Goal: Task Accomplishment & Management: Use online tool/utility

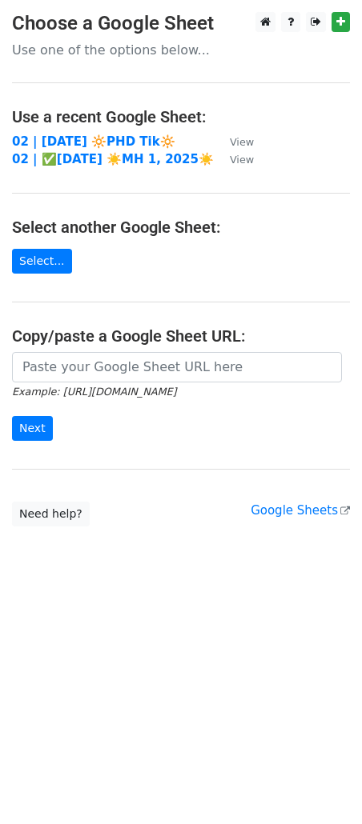
click at [91, 133] on td "02 | SEPT 6 🔆PHD Tik🔆" at bounding box center [113, 142] width 202 height 18
click at [75, 141] on strong "02 | [DATE] 🔆PHD Tik🔆" at bounding box center [93, 141] width 163 height 14
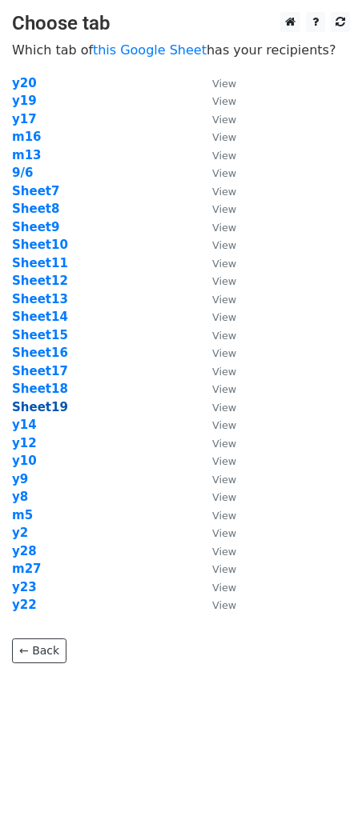
click at [46, 403] on strong "Sheet19" at bounding box center [40, 407] width 56 height 14
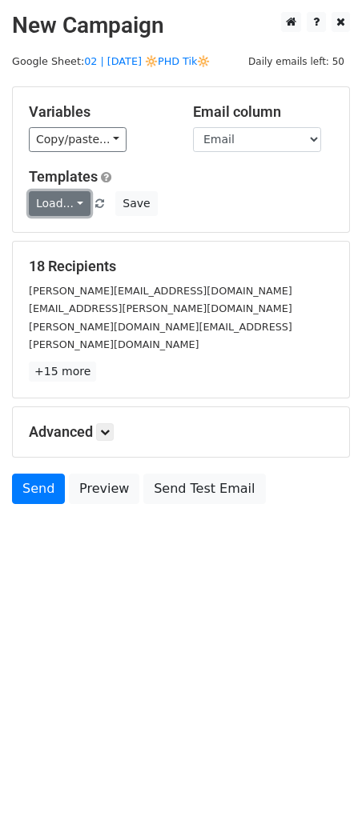
click at [59, 208] on link "Load..." at bounding box center [60, 203] width 62 height 25
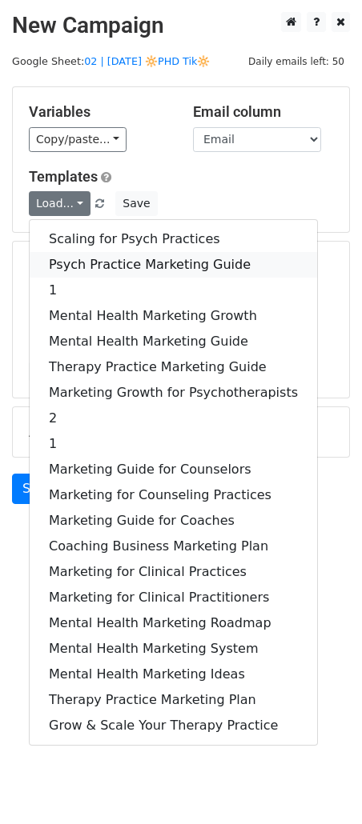
click at [74, 257] on link "Psych Practice Marketing Guide" at bounding box center [173, 265] width 287 height 26
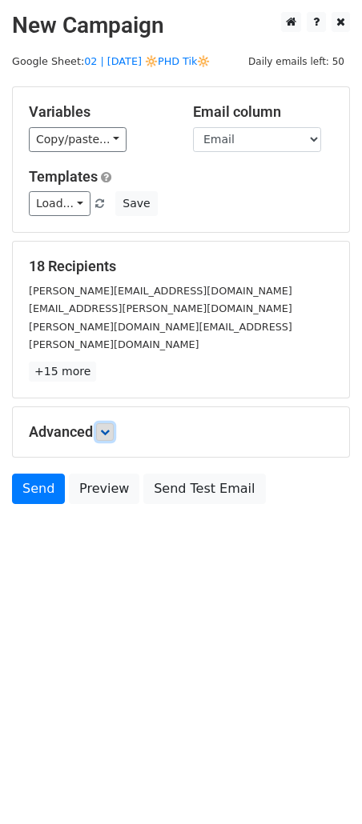
click at [106, 423] on link at bounding box center [105, 432] width 18 height 18
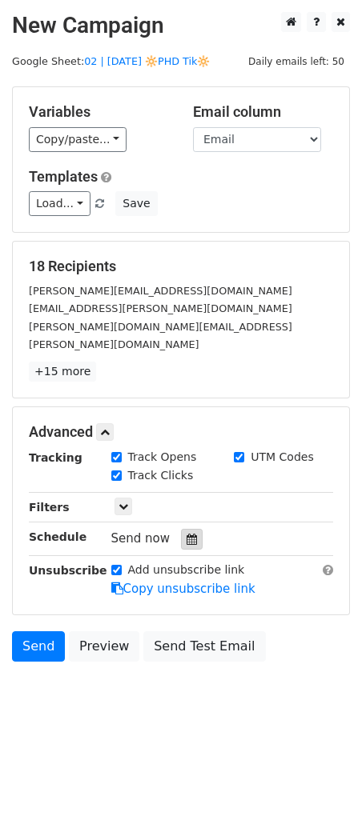
click at [187, 534] on icon at bounding box center [191, 539] width 10 height 11
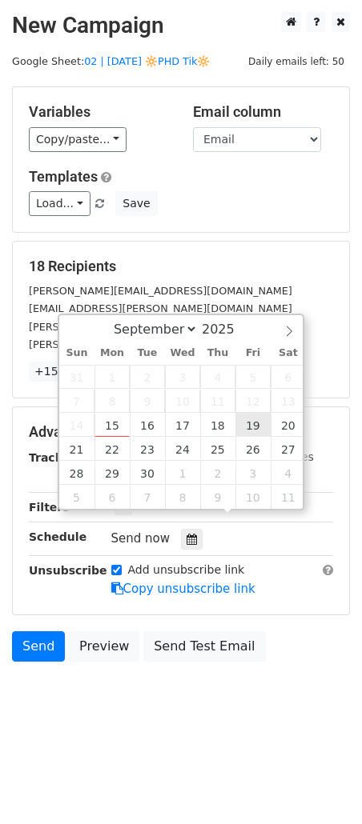
type input "[DATE] 12:00"
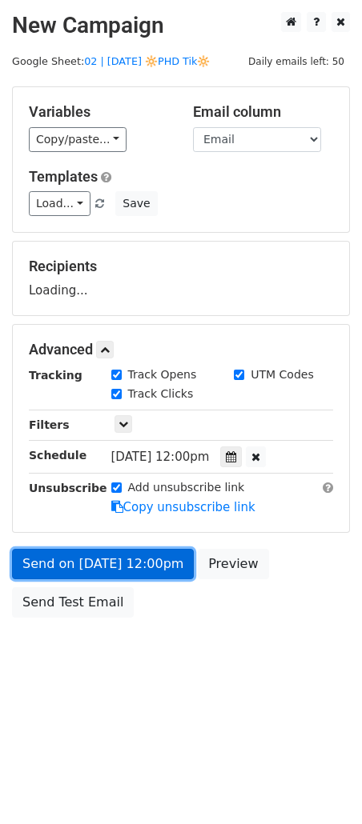
click at [154, 569] on link "Send on [DATE] 12:00pm" at bounding box center [103, 564] width 182 height 30
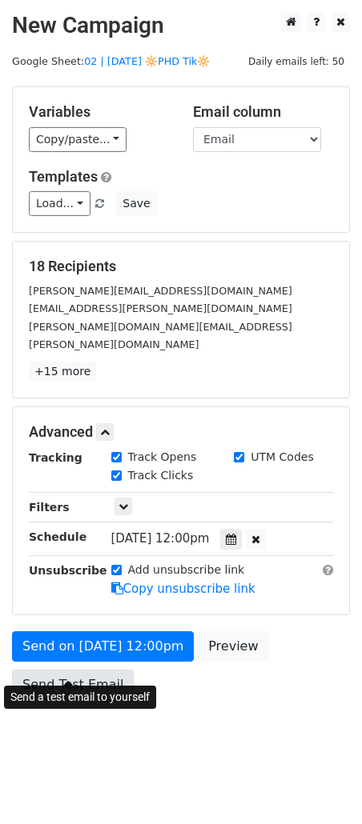
click at [105, 669] on link "Send Test Email" at bounding box center [73, 684] width 122 height 30
